Goal: Navigation & Orientation: Find specific page/section

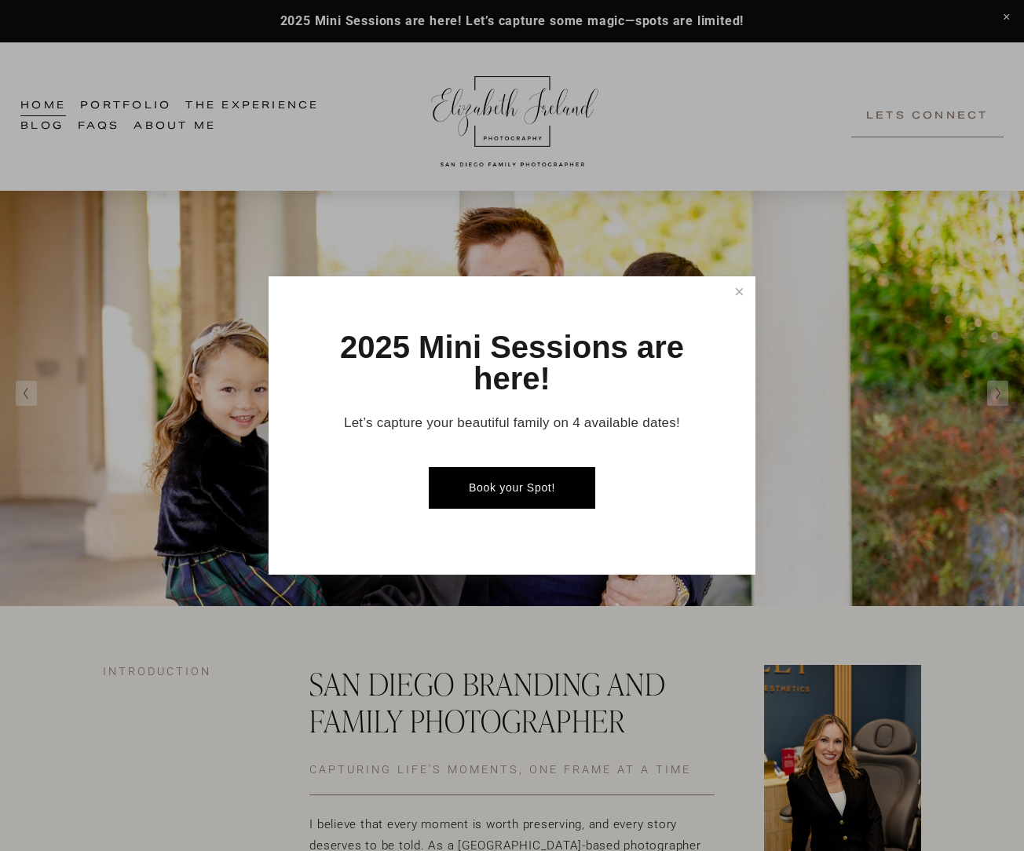
scroll to position [44, 0]
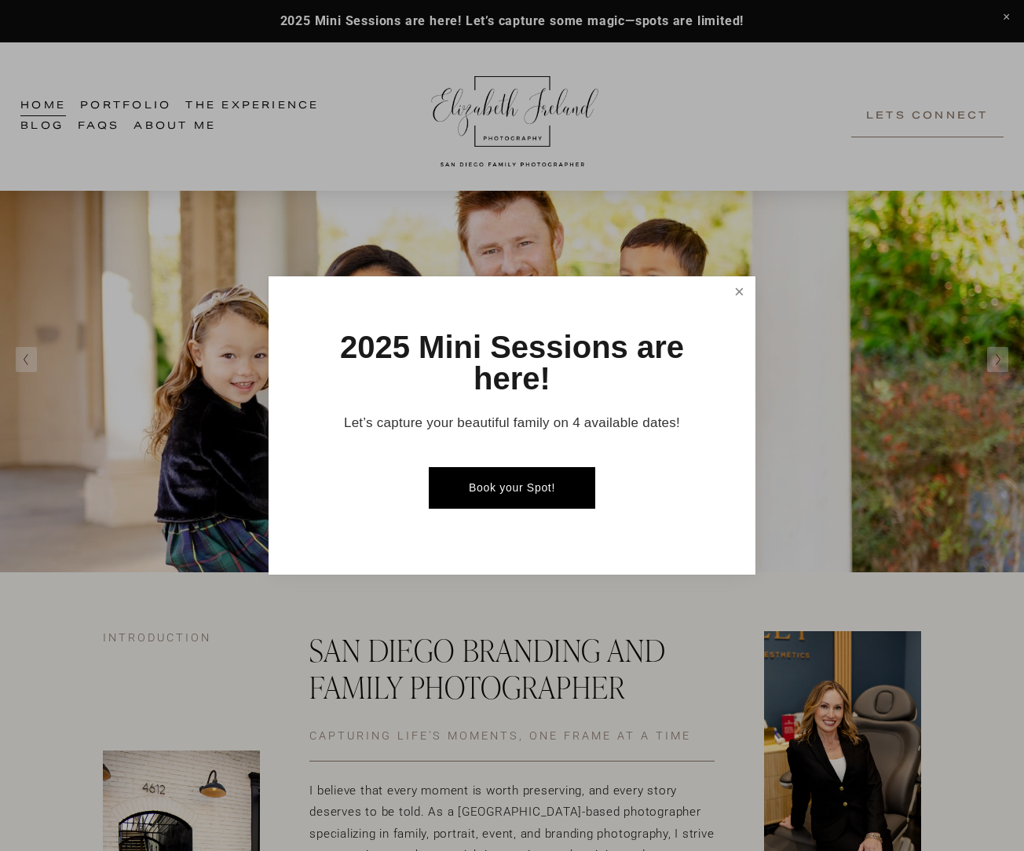
click at [741, 300] on link "Close" at bounding box center [739, 292] width 27 height 27
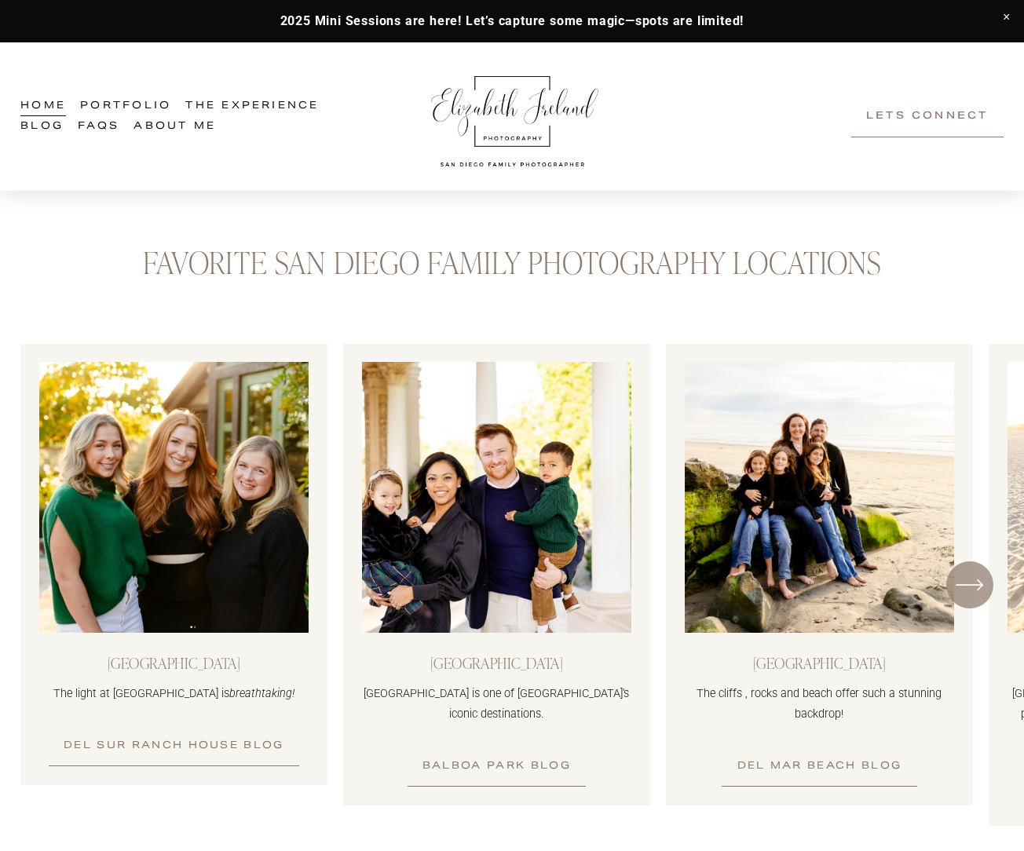
scroll to position [1238, 0]
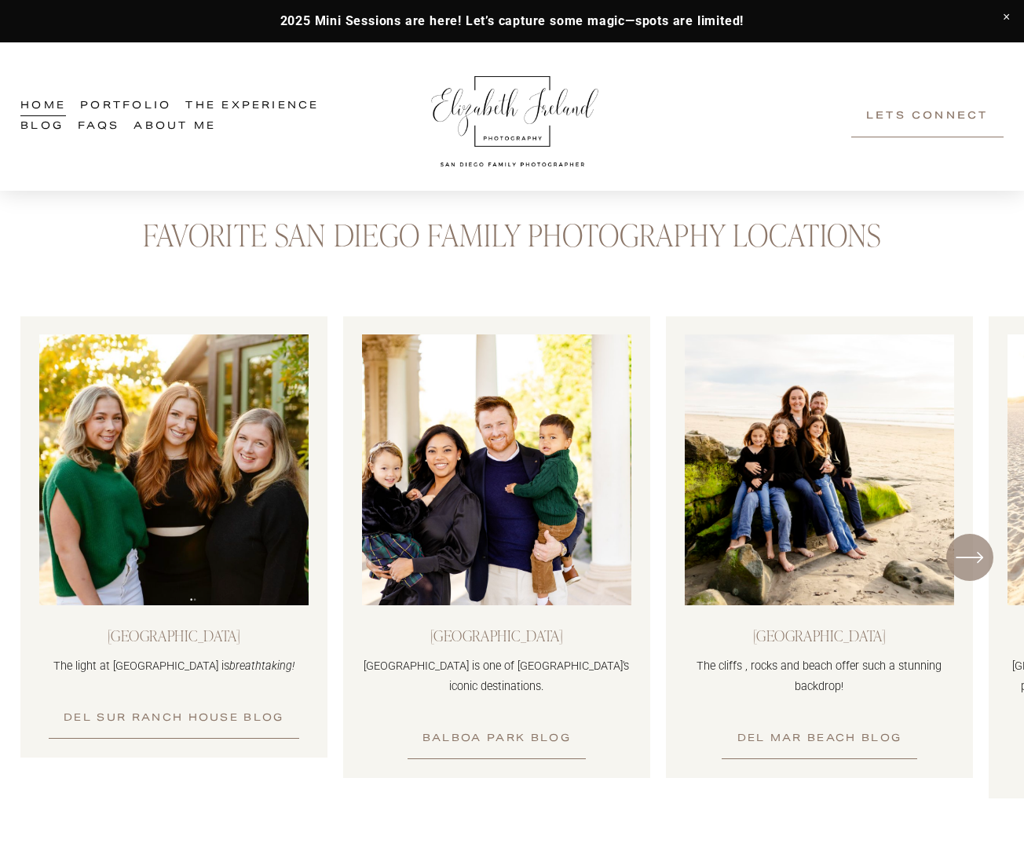
click at [976, 544] on icon "\a \a \a Next\a \a" at bounding box center [970, 558] width 28 height 28
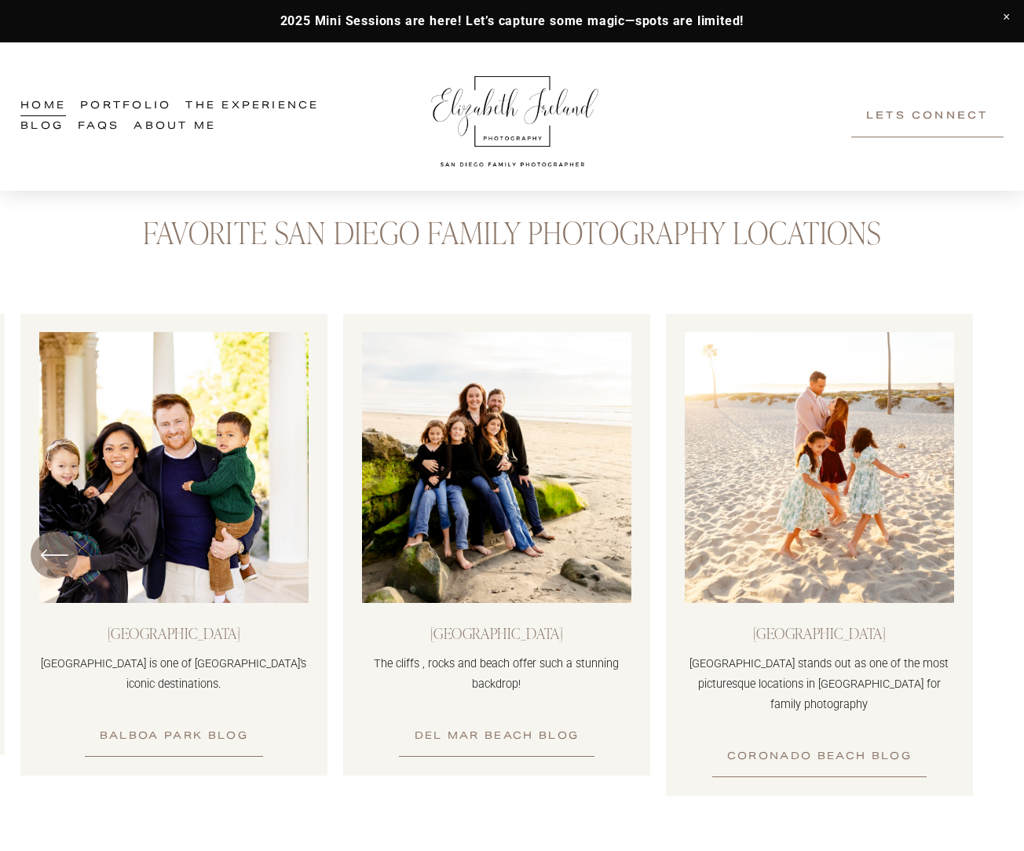
scroll to position [1240, 1]
click at [53, 541] on icon "\a \a Previous\a \a \a" at bounding box center [54, 555] width 28 height 28
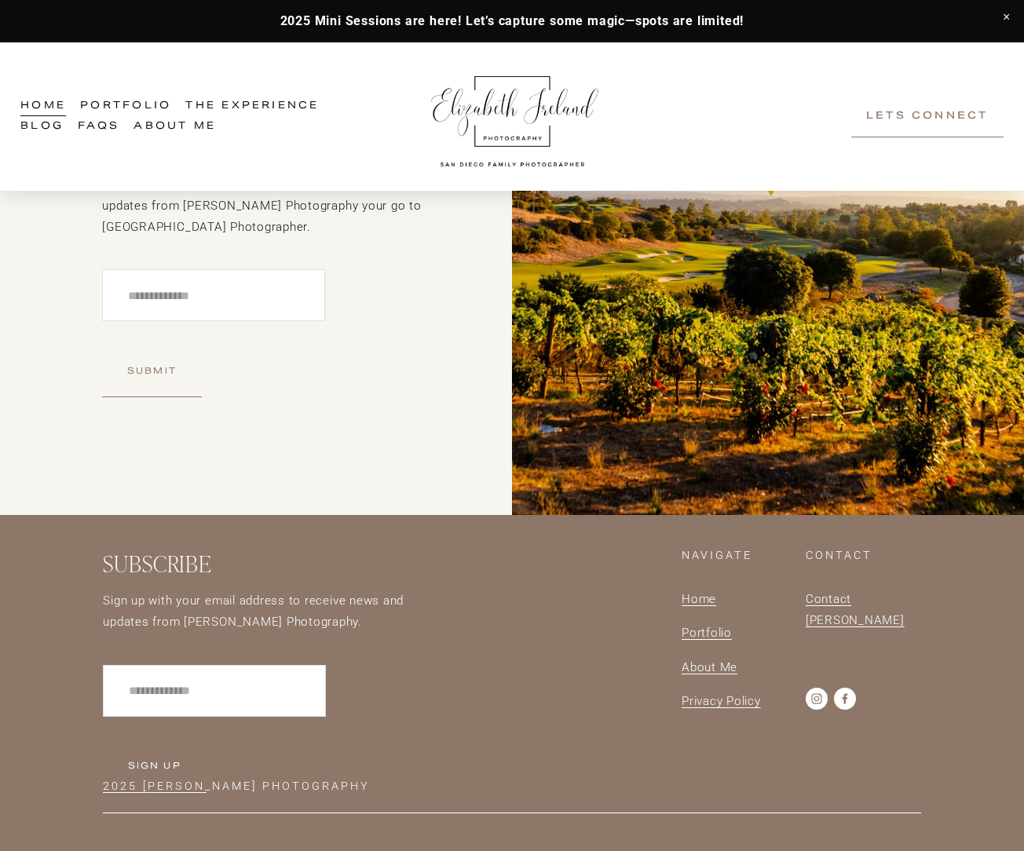
scroll to position [4114, 0]
click at [104, 51] on div "Skip to Content Home Portfolio The Experience Family Experience Branding Experi…" at bounding box center [512, 116] width 1024 height 148
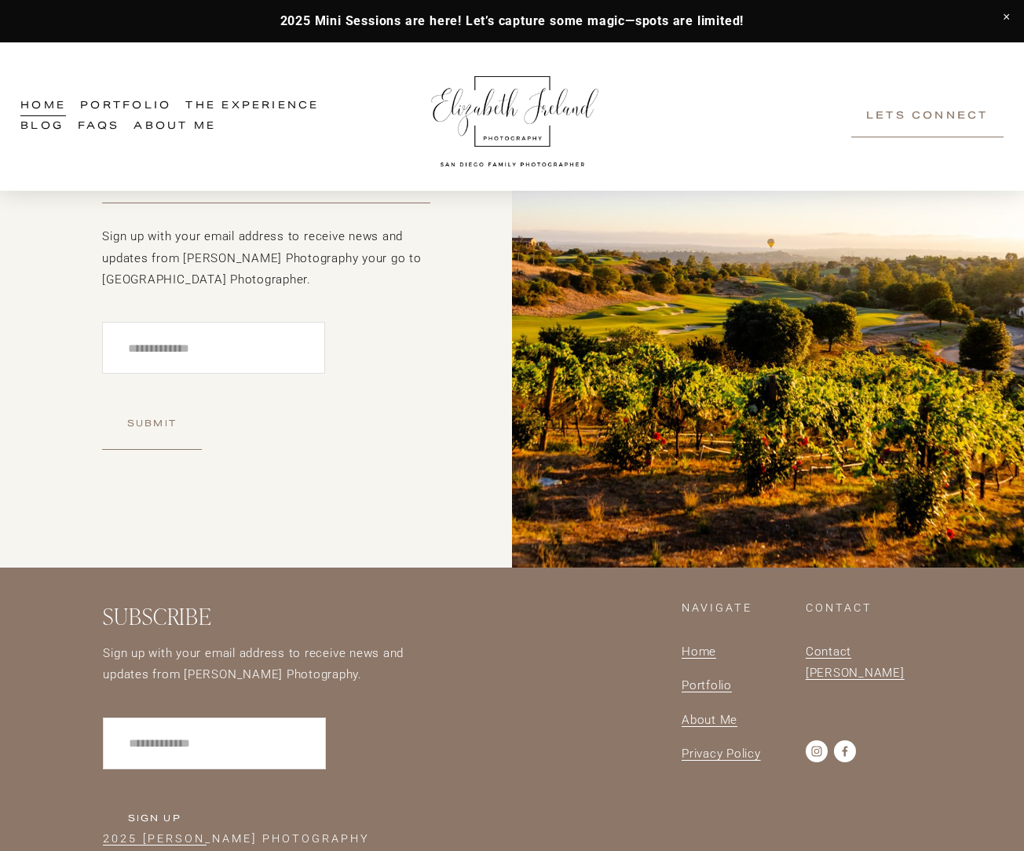
scroll to position [4062, 0]
click at [103, 102] on link "Portfolio" at bounding box center [125, 107] width 91 height 20
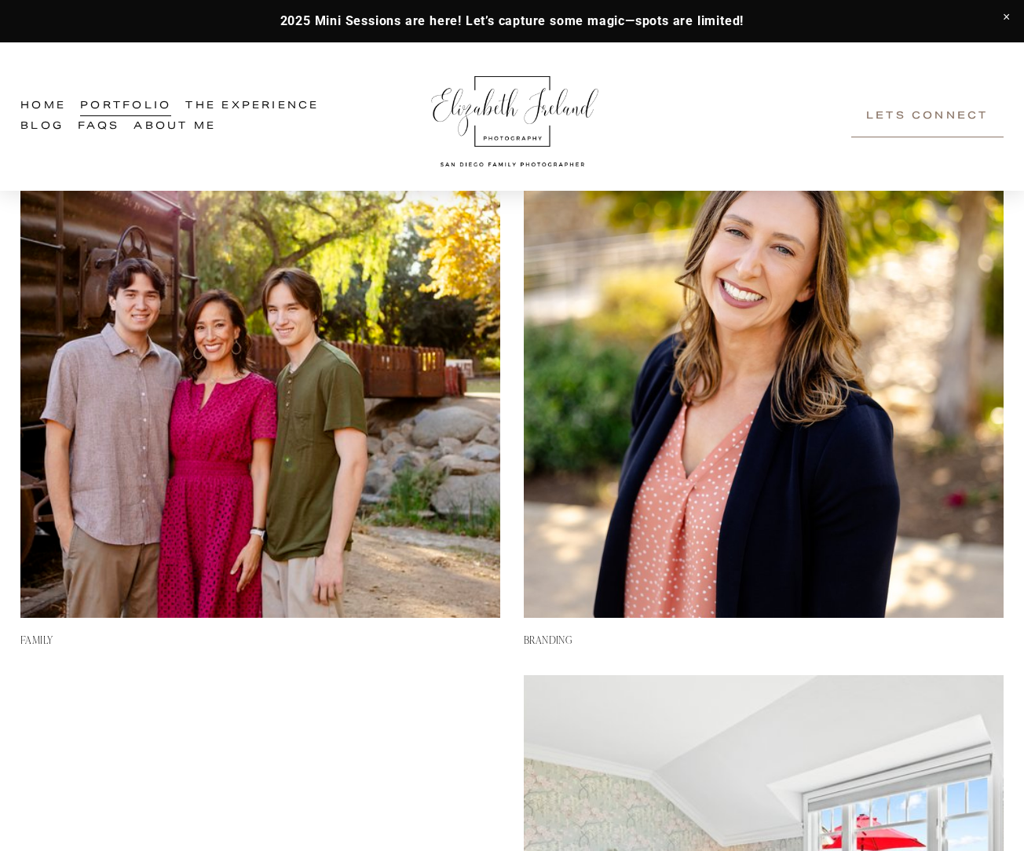
scroll to position [694, 0]
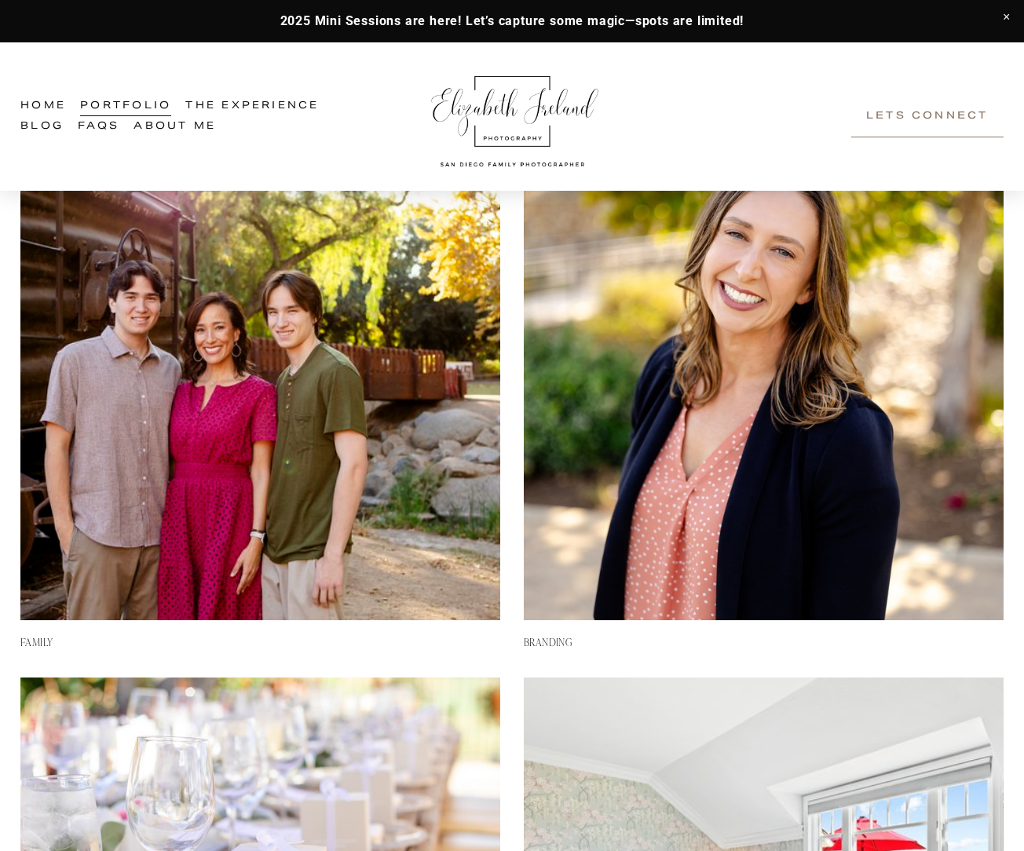
click at [558, 636] on h3 "BRANDING" at bounding box center [764, 642] width 480 height 13
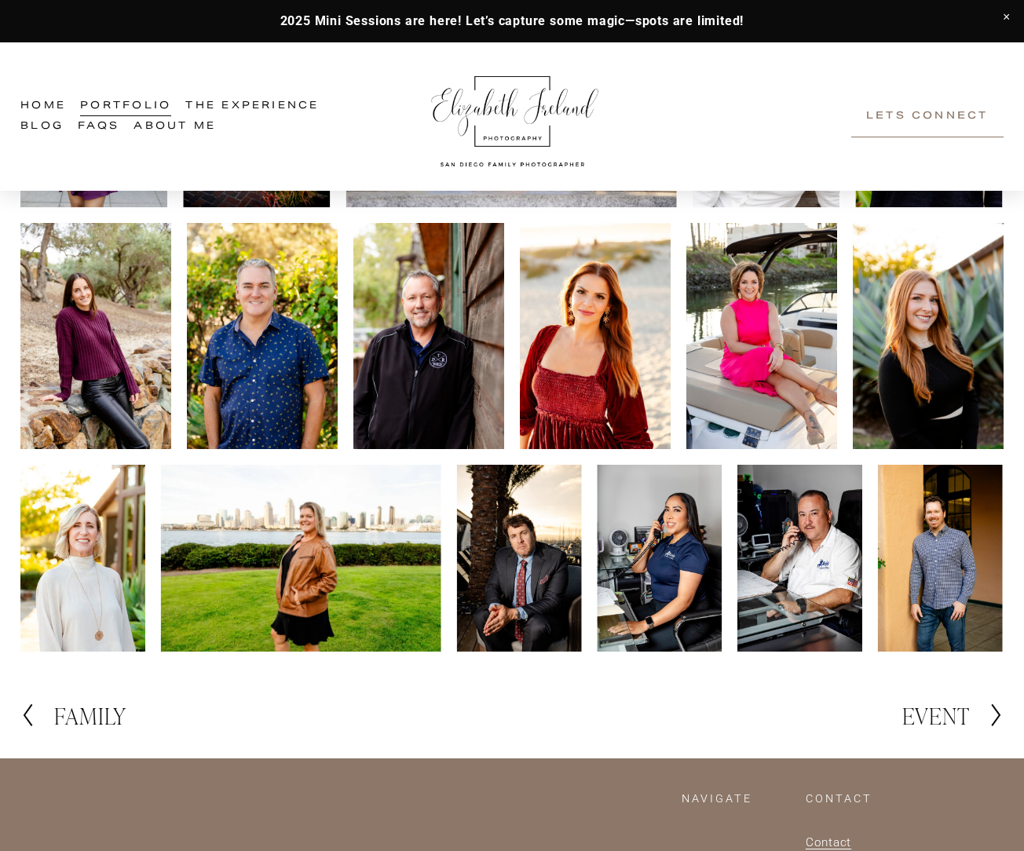
scroll to position [1082, 0]
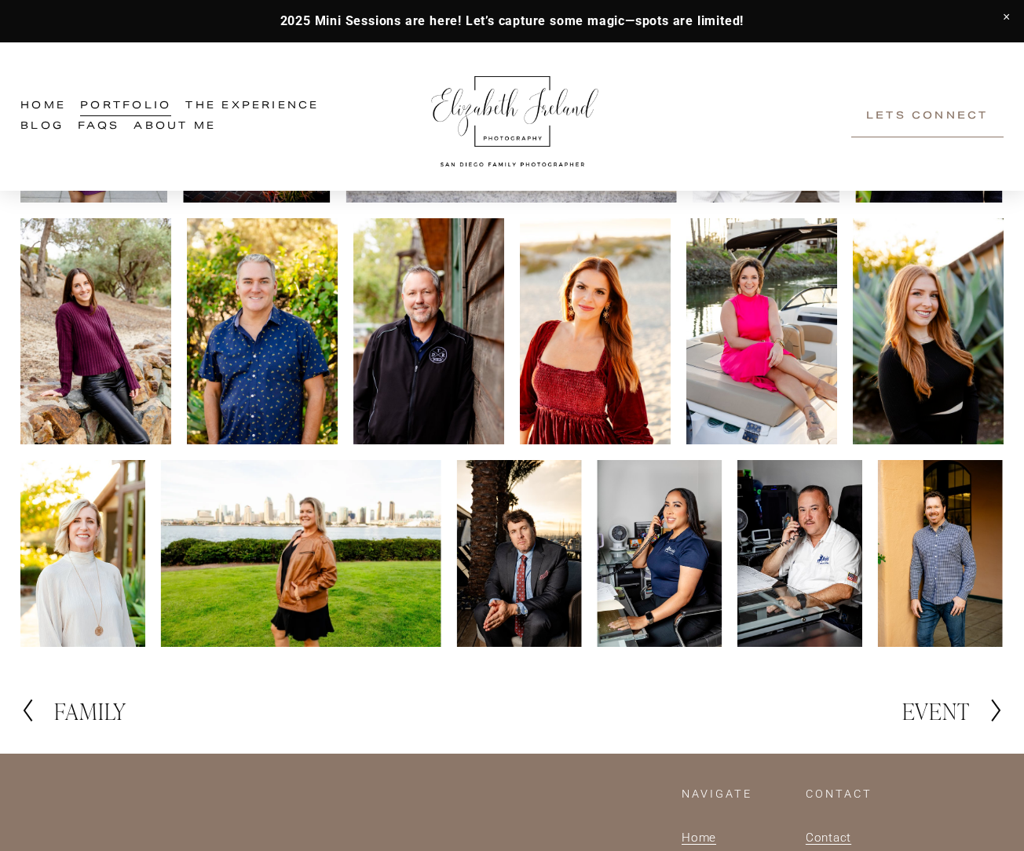
click at [924, 708] on h2 "EVENT" at bounding box center [936, 711] width 68 height 23
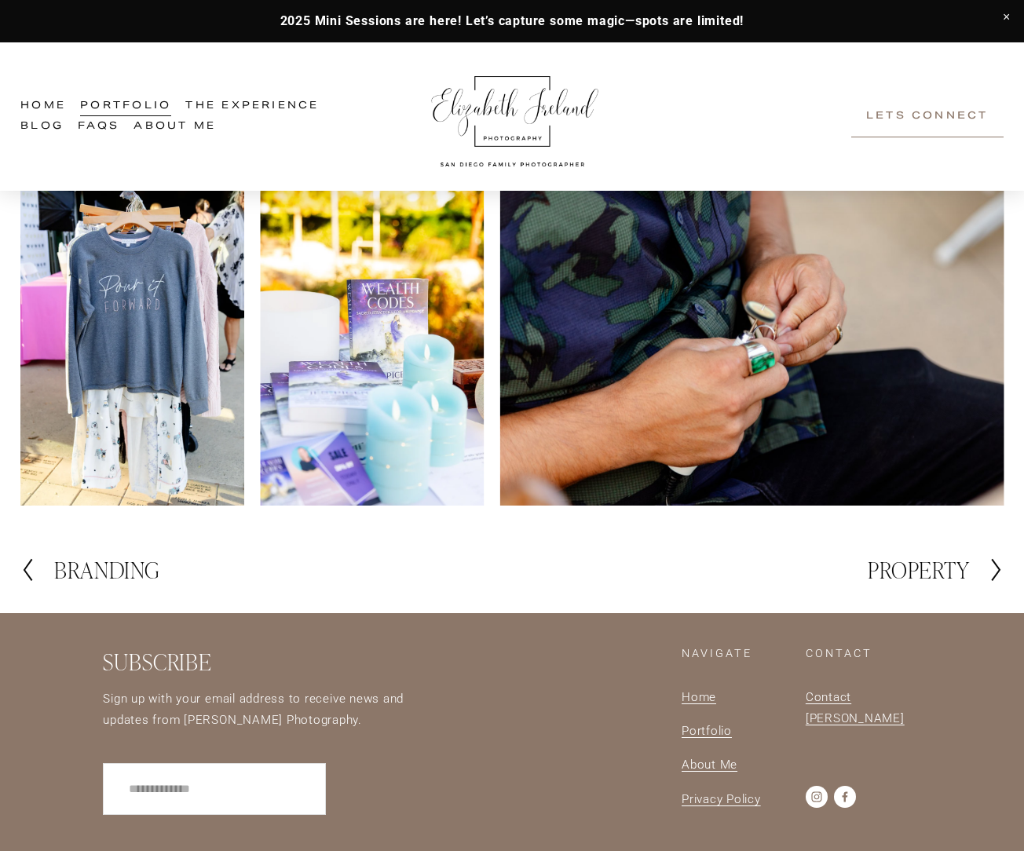
scroll to position [3814, 0]
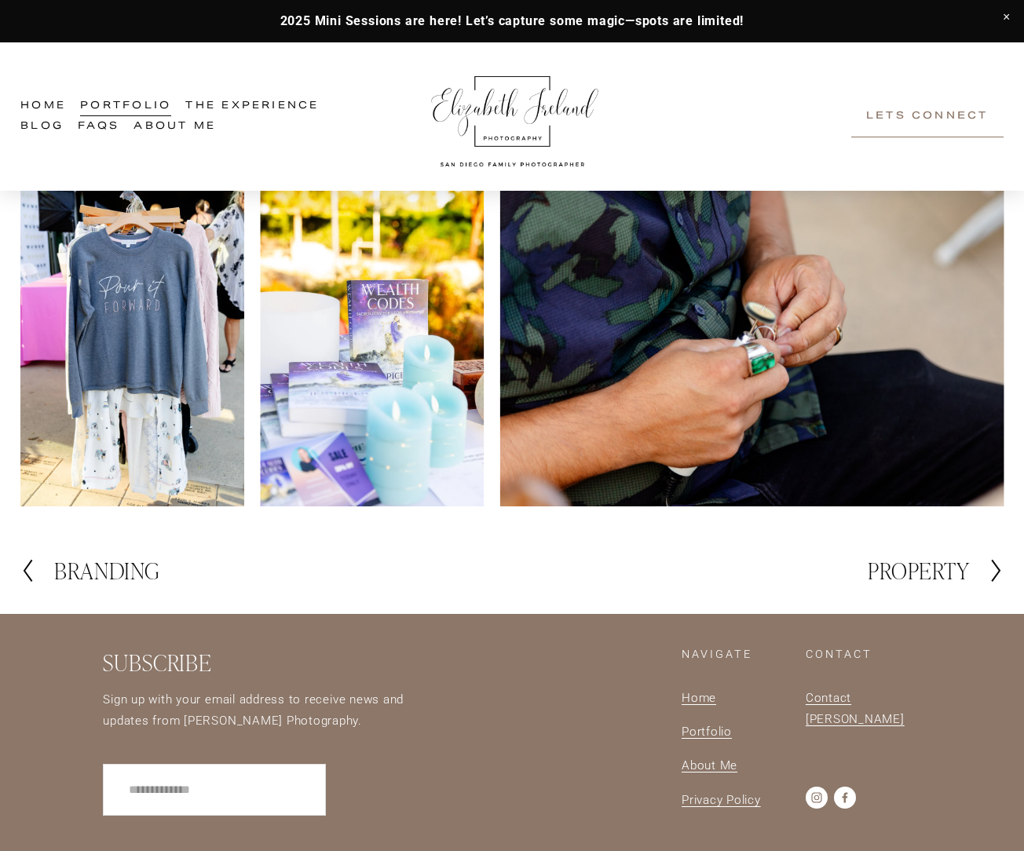
click at [82, 560] on h2 "BRANDING" at bounding box center [106, 570] width 105 height 23
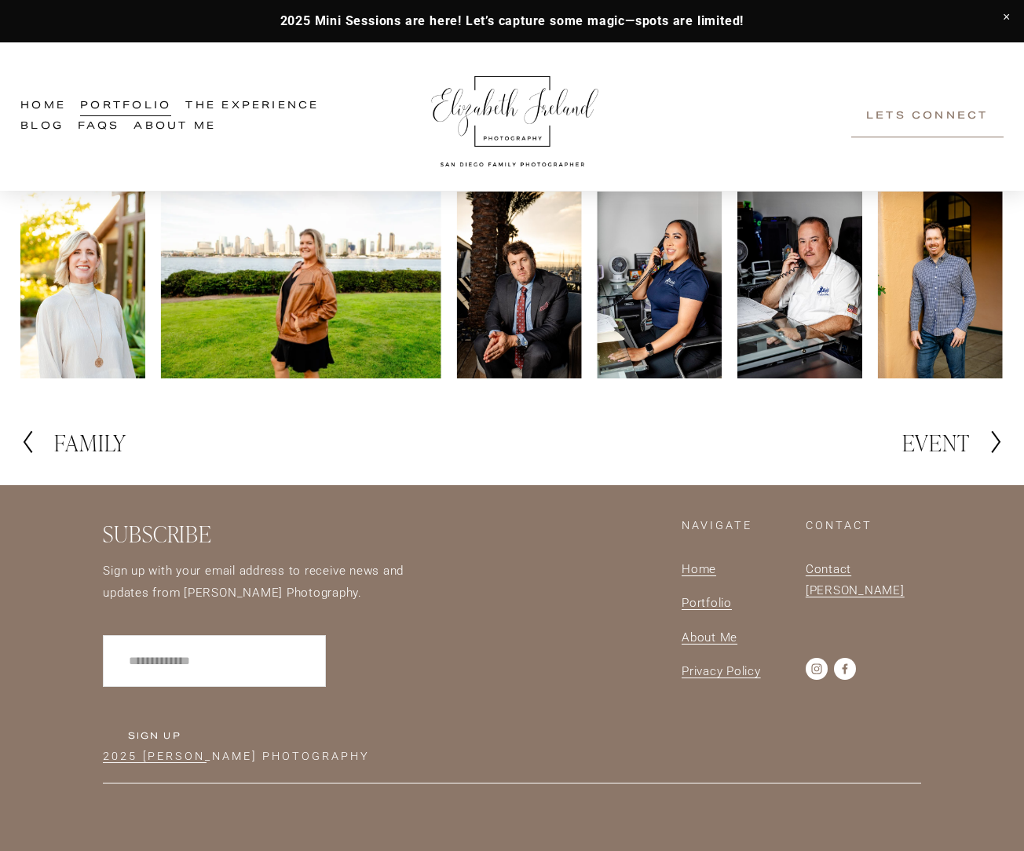
scroll to position [1346, 0]
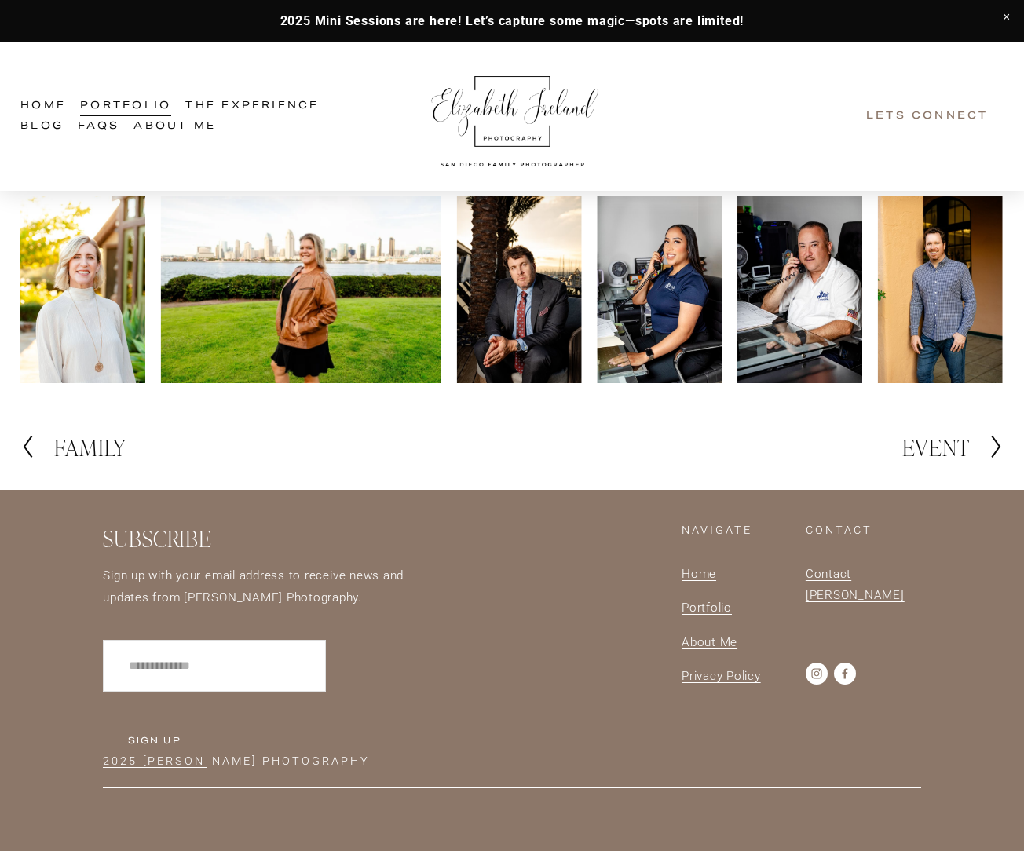
click at [78, 441] on h2 "FAMILY" at bounding box center [90, 447] width 72 height 23
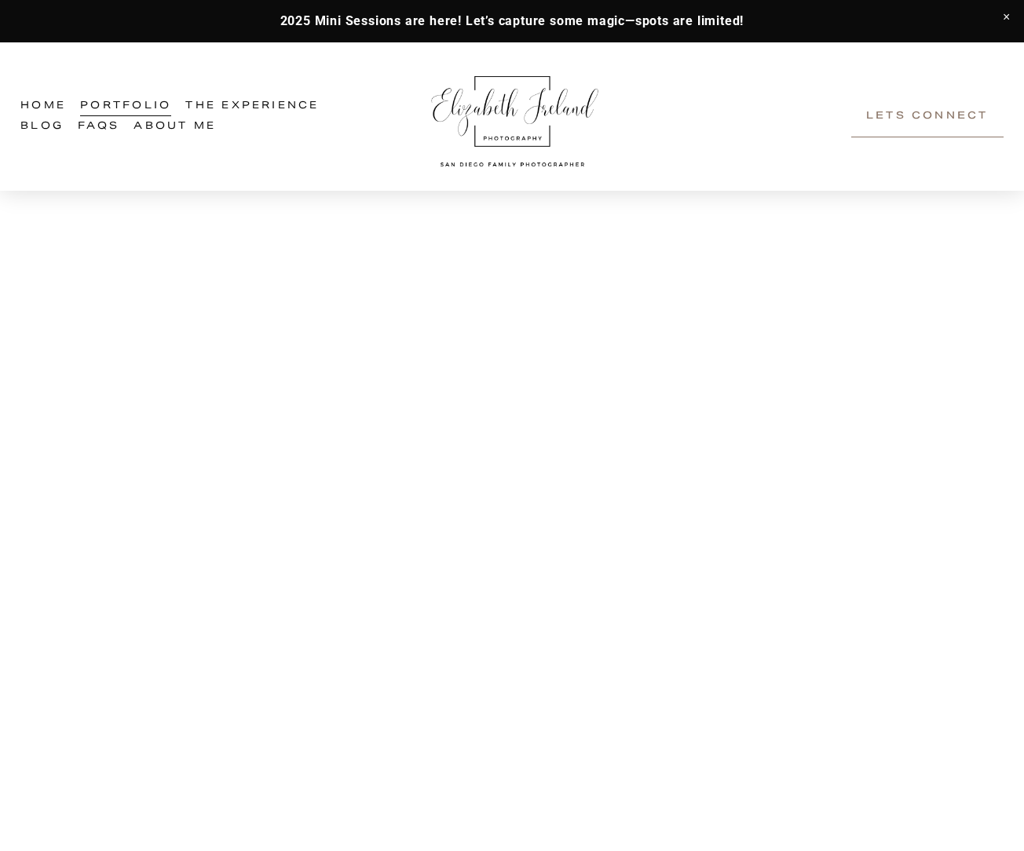
scroll to position [3635, 1]
